Goal: Download file/media

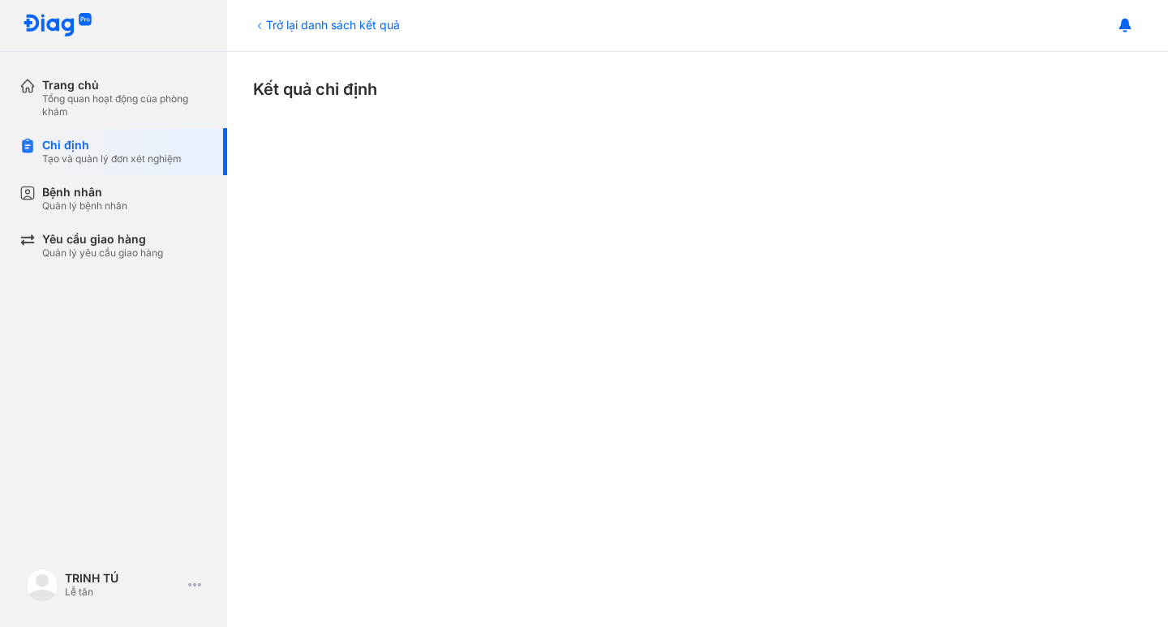
click at [287, 25] on div "Trở lại danh sách kết quả" at bounding box center [326, 24] width 147 height 17
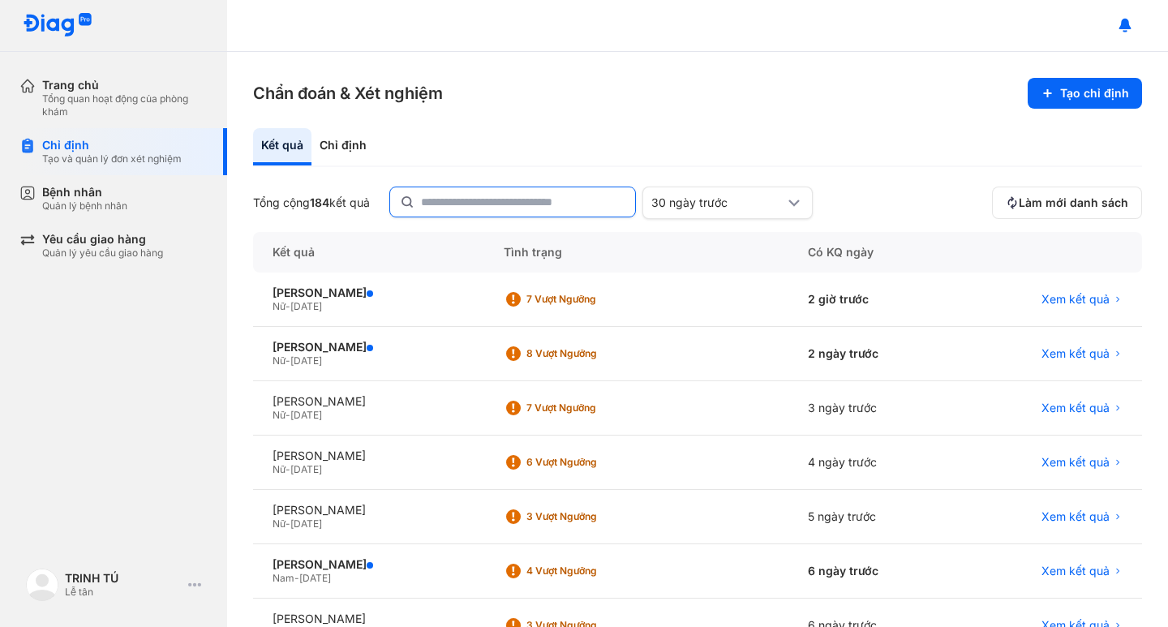
click at [460, 204] on input "text" at bounding box center [523, 201] width 204 height 29
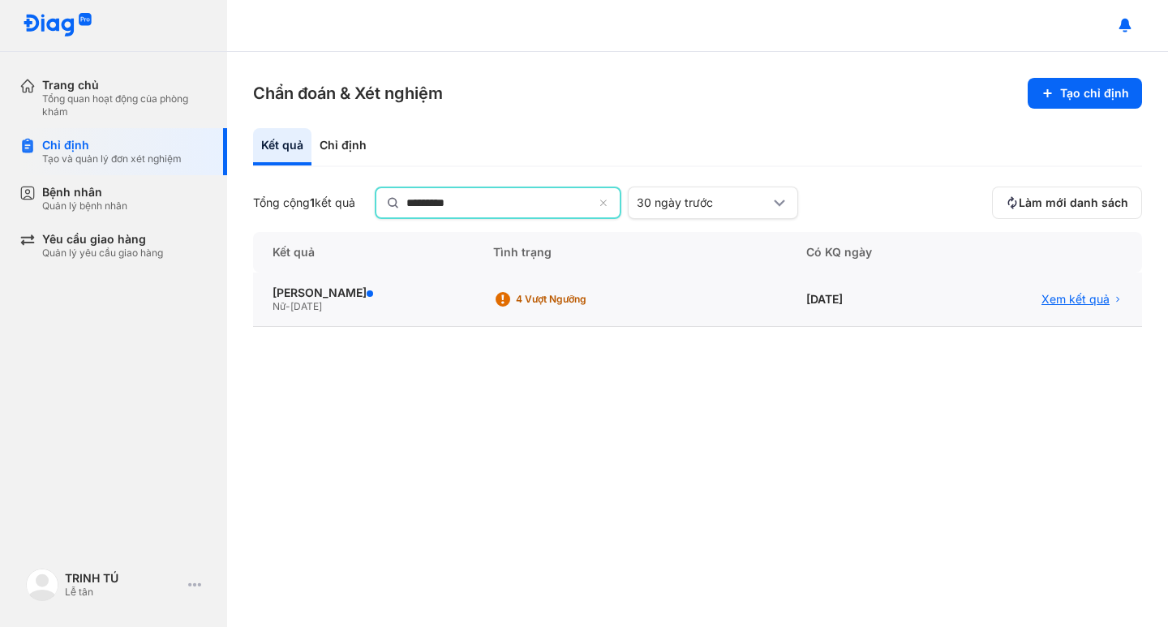
type input "*********"
click at [1058, 300] on span "Xem kết quả" at bounding box center [1075, 299] width 68 height 15
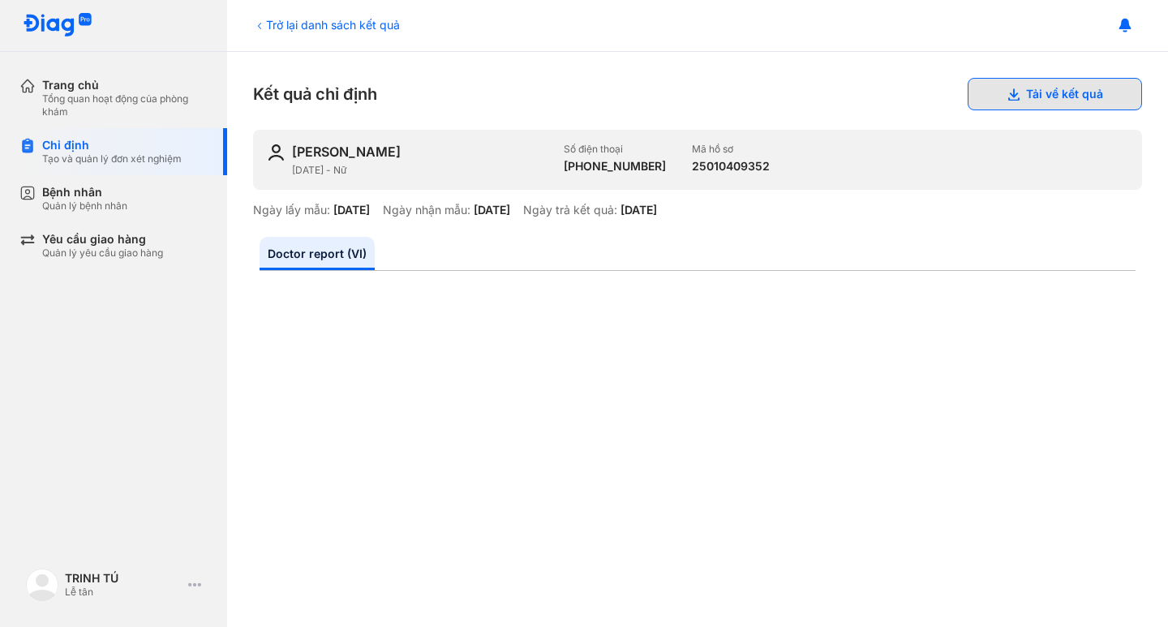
click at [990, 86] on button "Tải về kết quả" at bounding box center [1054, 94] width 174 height 32
click at [264, 30] on icon at bounding box center [259, 25] width 13 height 13
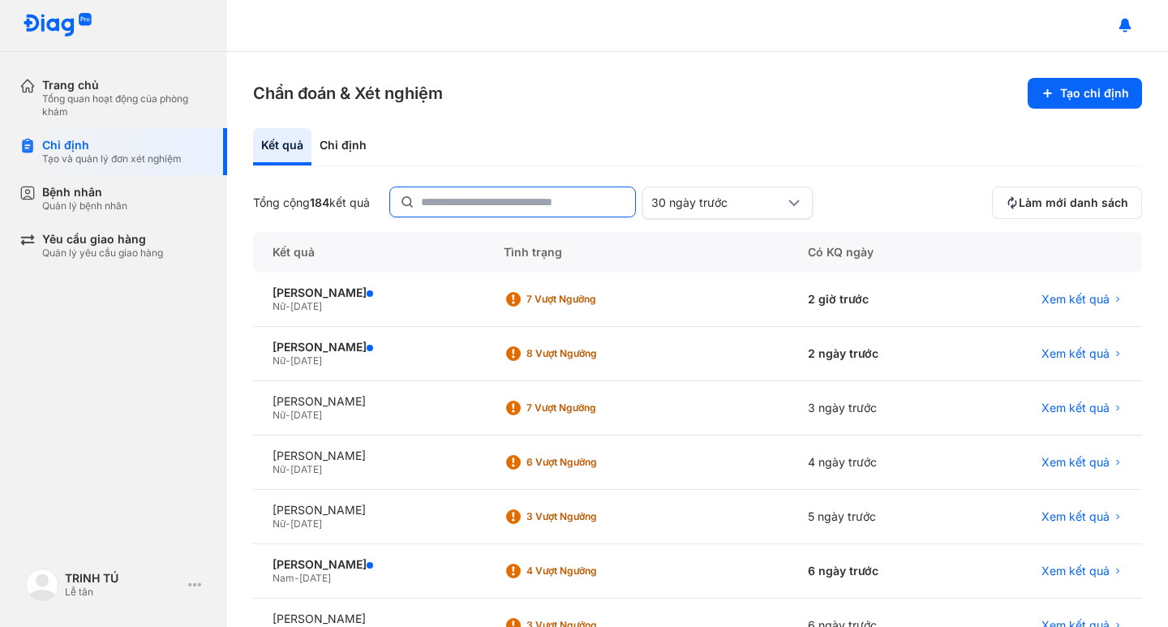
click at [457, 207] on input "text" at bounding box center [523, 201] width 204 height 29
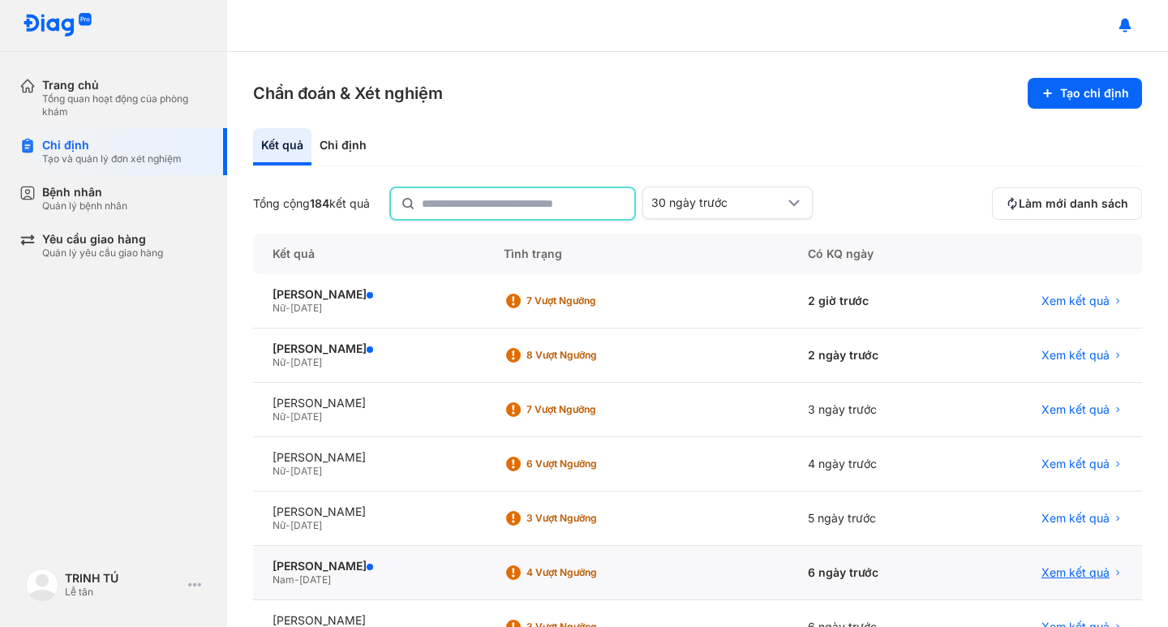
click at [1061, 574] on span "Xem kết quả" at bounding box center [1075, 572] width 68 height 15
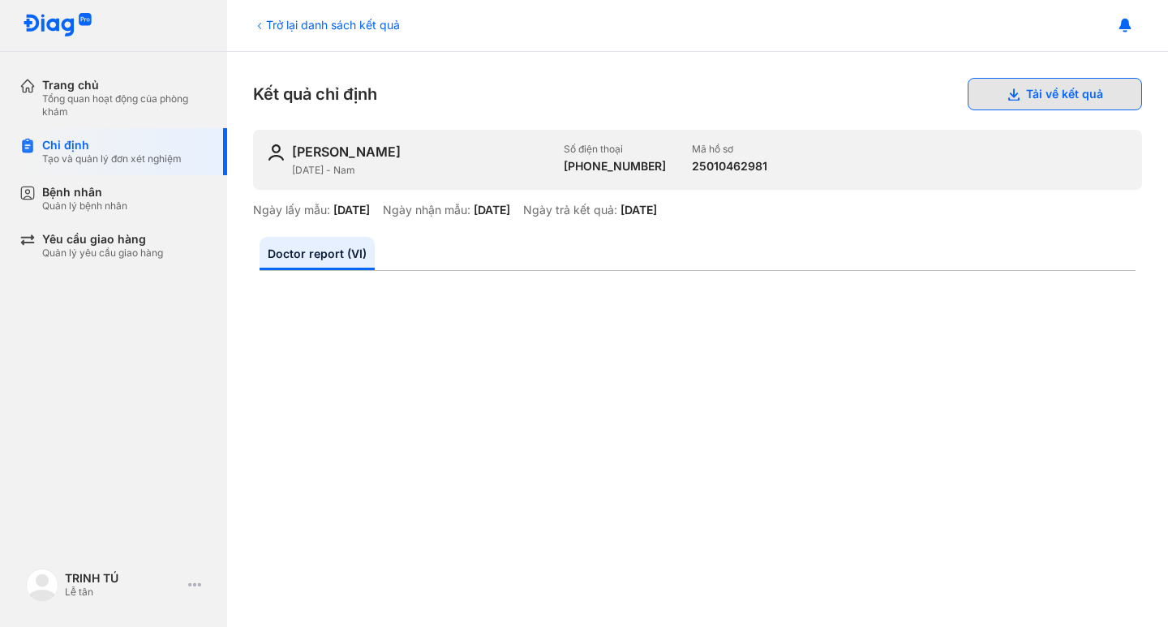
click at [1038, 94] on button "Tải về kết quả" at bounding box center [1054, 94] width 174 height 32
